Goal: Task Accomplishment & Management: Manage account settings

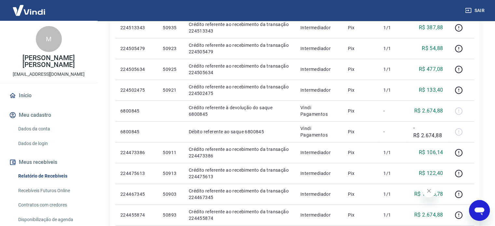
scroll to position [228, 0]
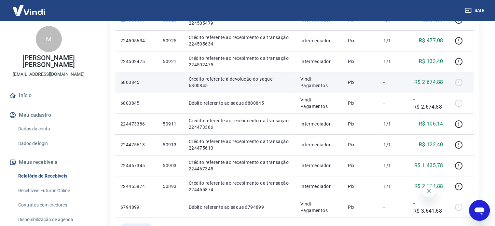
click at [460, 83] on div at bounding box center [462, 82] width 16 height 10
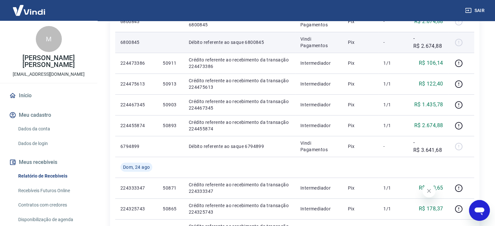
scroll to position [293, 0]
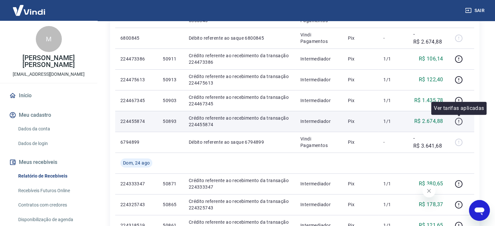
click at [459, 121] on icon "button" at bounding box center [459, 121] width 1 height 2
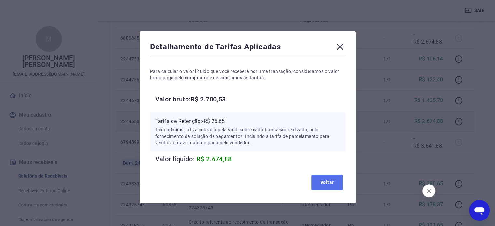
click at [322, 181] on button "Voltar" at bounding box center [327, 183] width 31 height 16
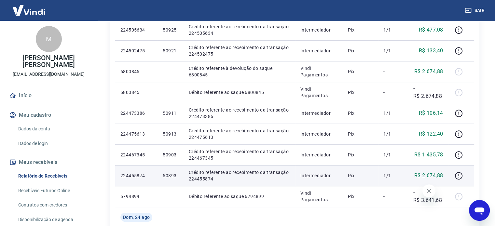
scroll to position [228, 0]
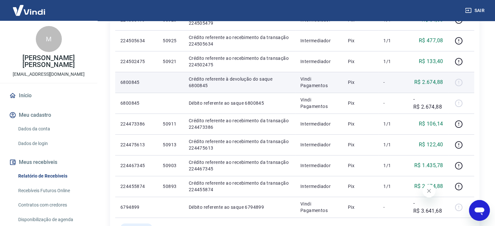
click at [461, 80] on div at bounding box center [462, 82] width 16 height 10
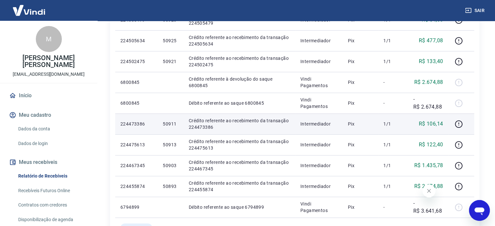
scroll to position [261, 0]
